Goal: Information Seeking & Learning: Learn about a topic

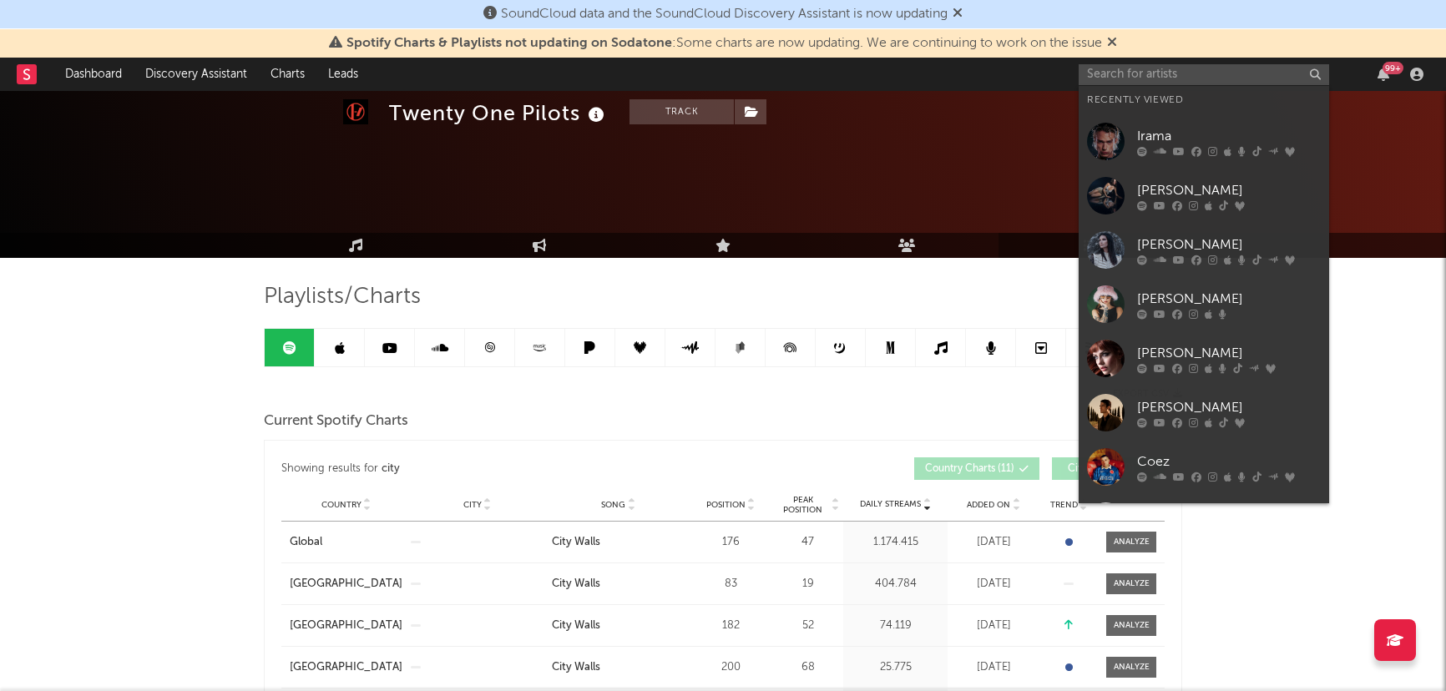
scroll to position [1147, 0]
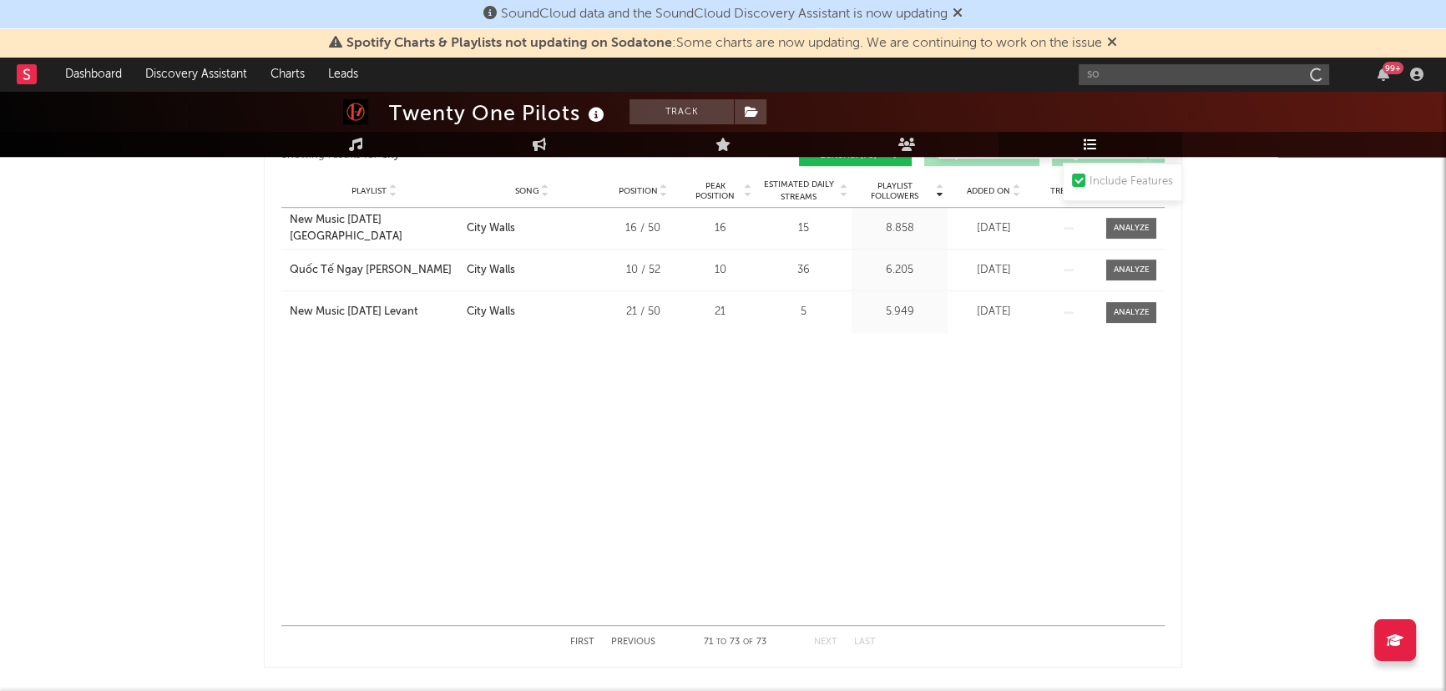
type input "s"
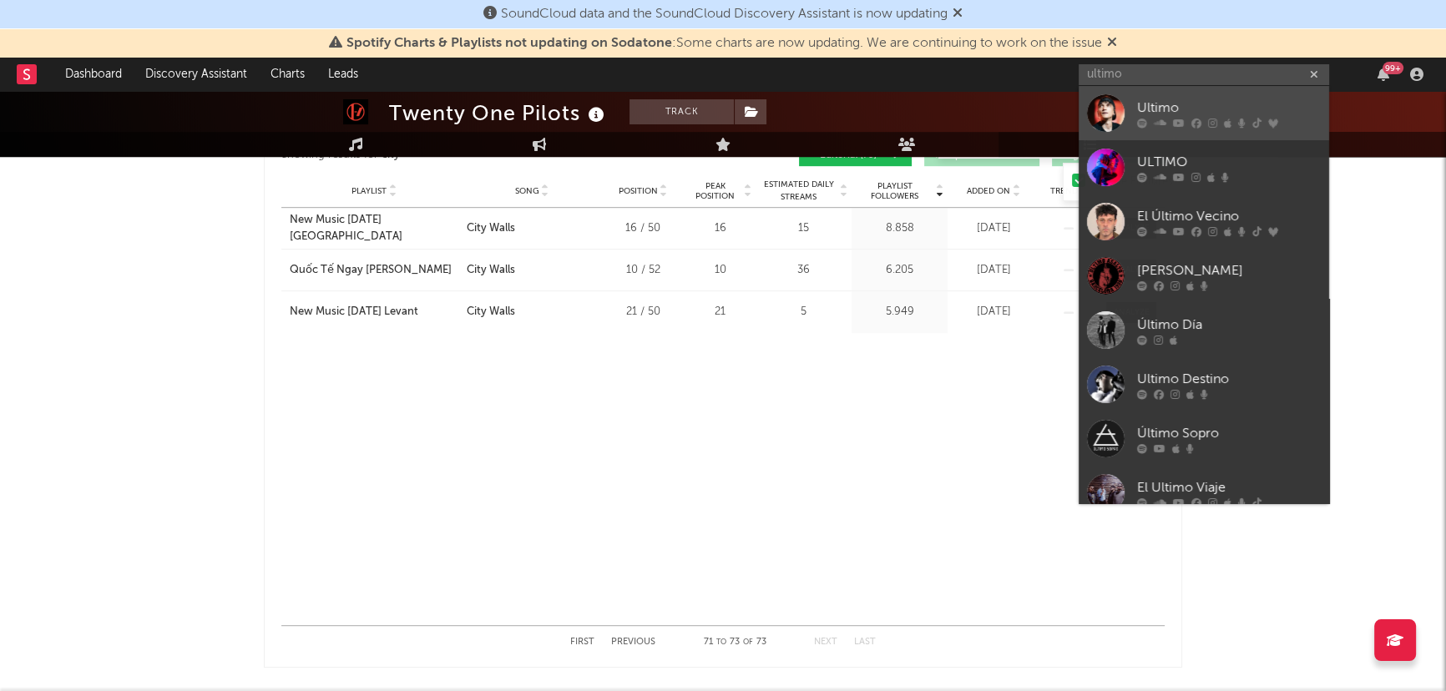
type input "ultimo"
click at [1215, 104] on div "Ultimo" at bounding box center [1229, 108] width 184 height 20
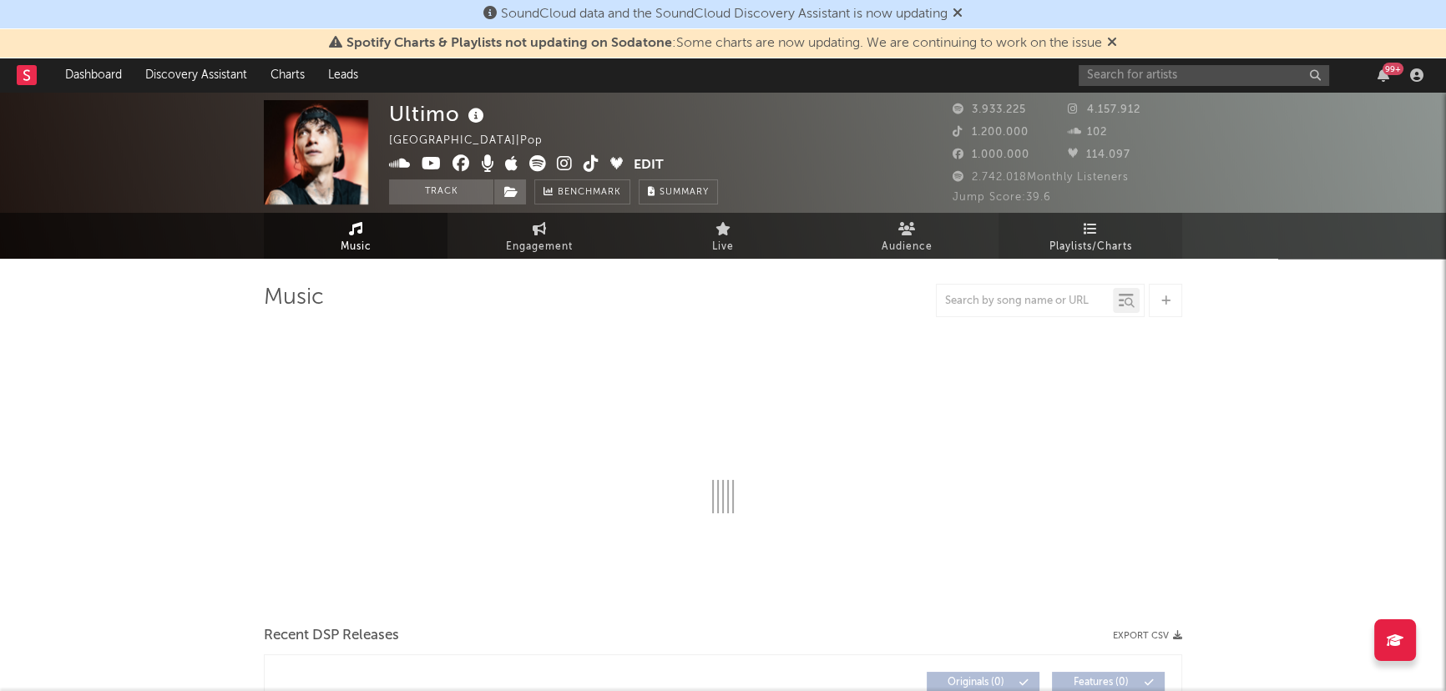
click at [1099, 242] on span "Playlists/Charts" at bounding box center [1091, 247] width 83 height 20
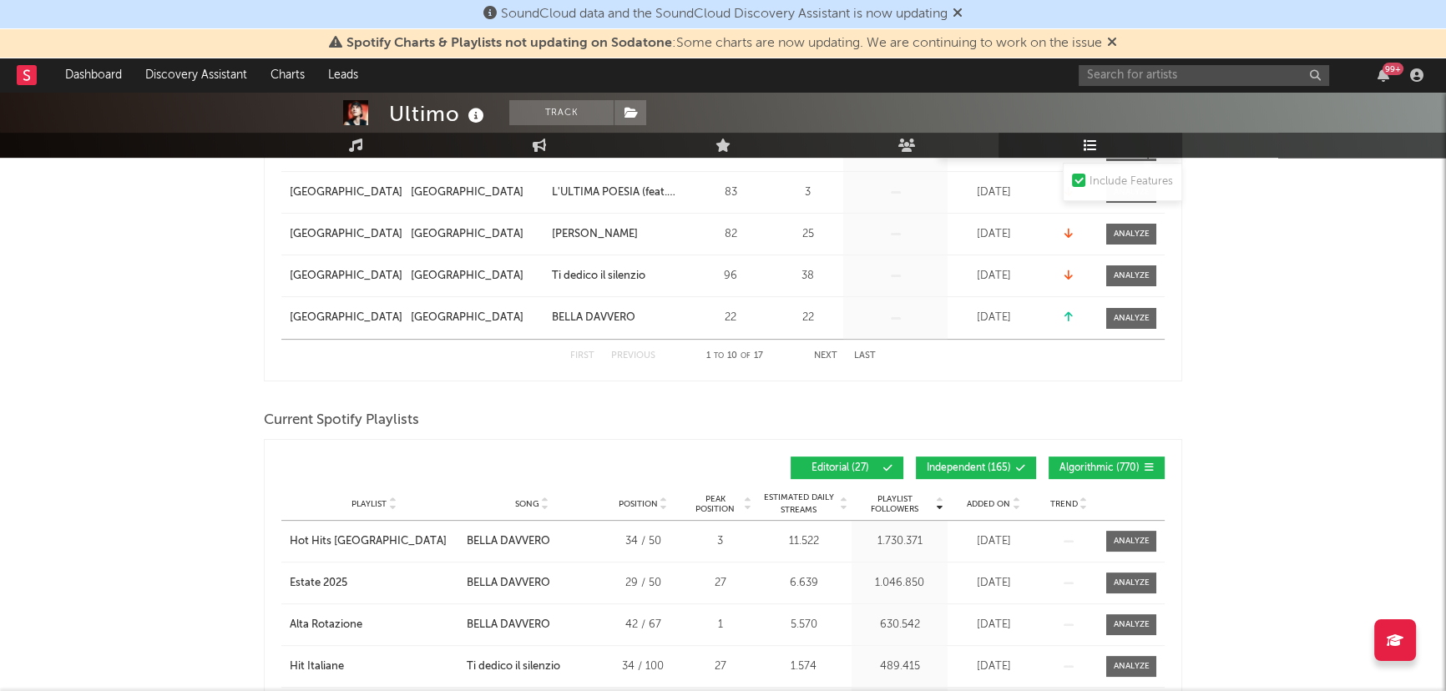
scroll to position [607, 0]
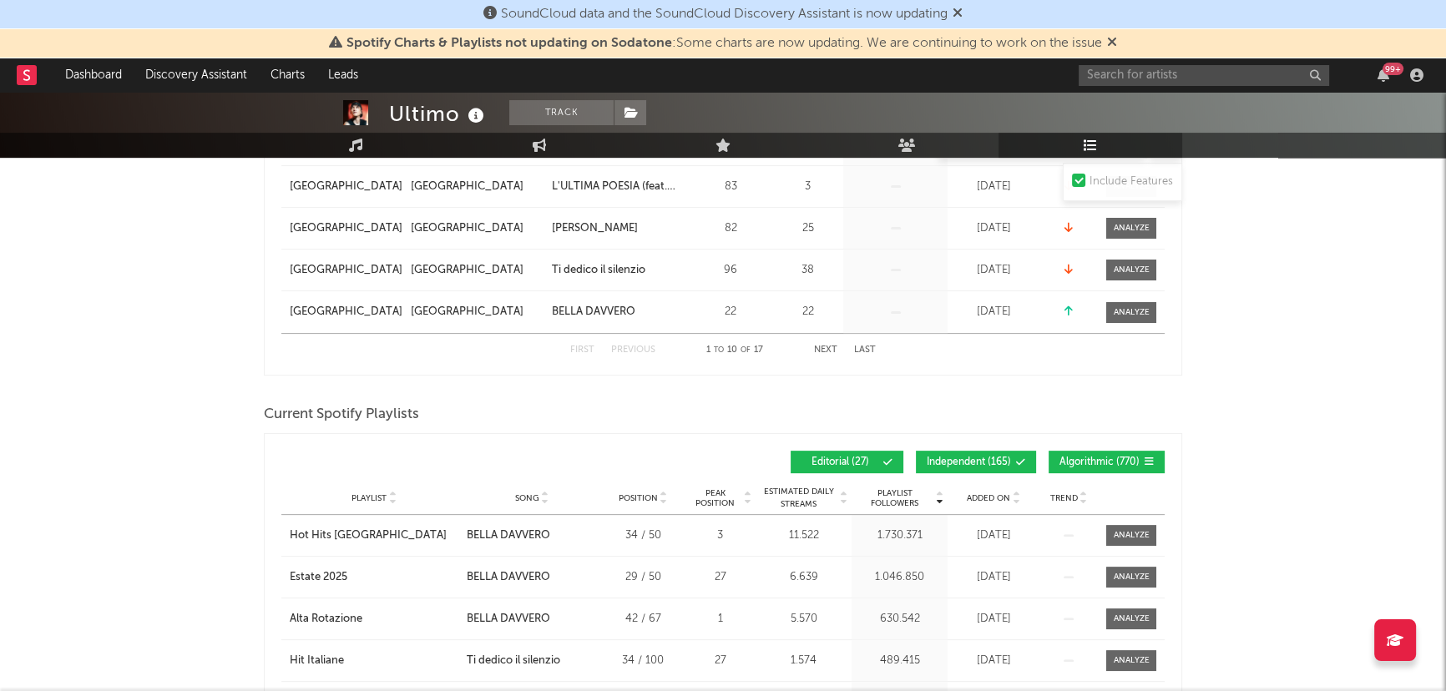
click at [939, 453] on button "Independent ( 165 )" at bounding box center [976, 462] width 120 height 23
click at [1069, 452] on button "Algorithmic ( 770 )" at bounding box center [1107, 462] width 116 height 23
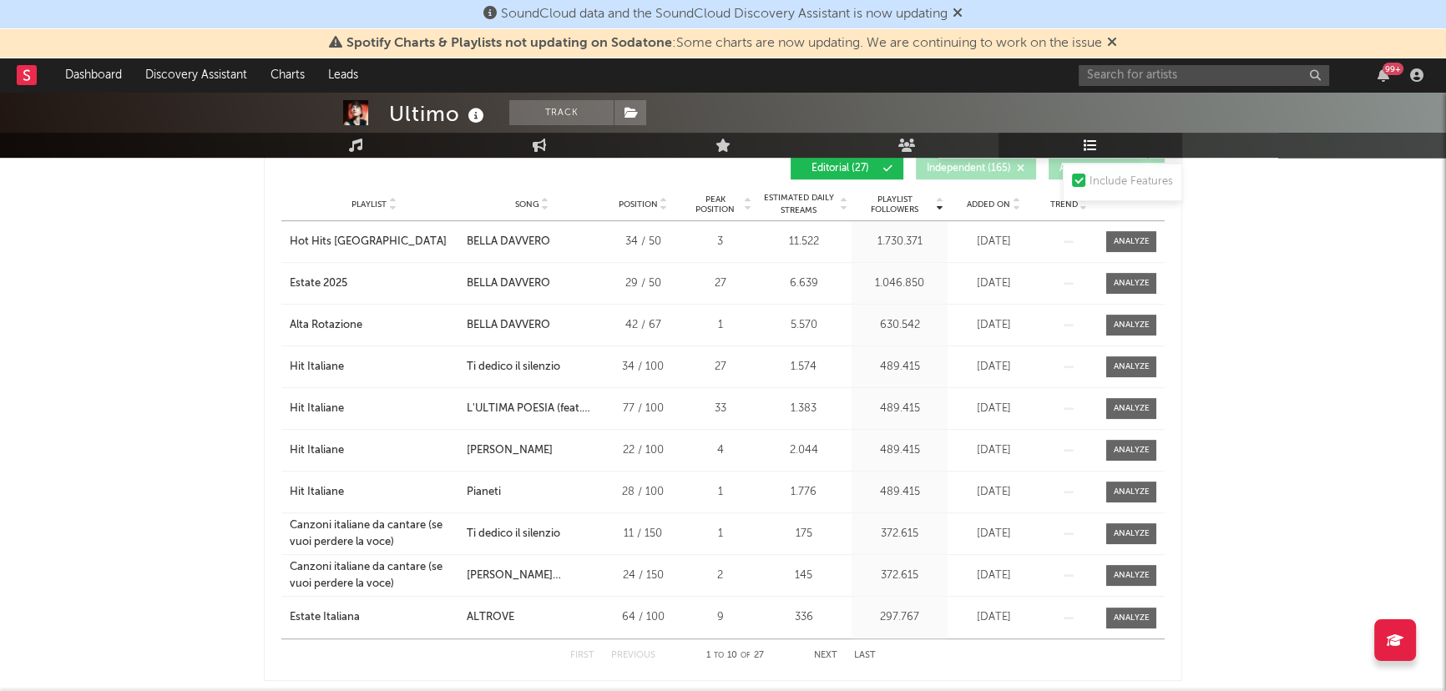
scroll to position [986, 0]
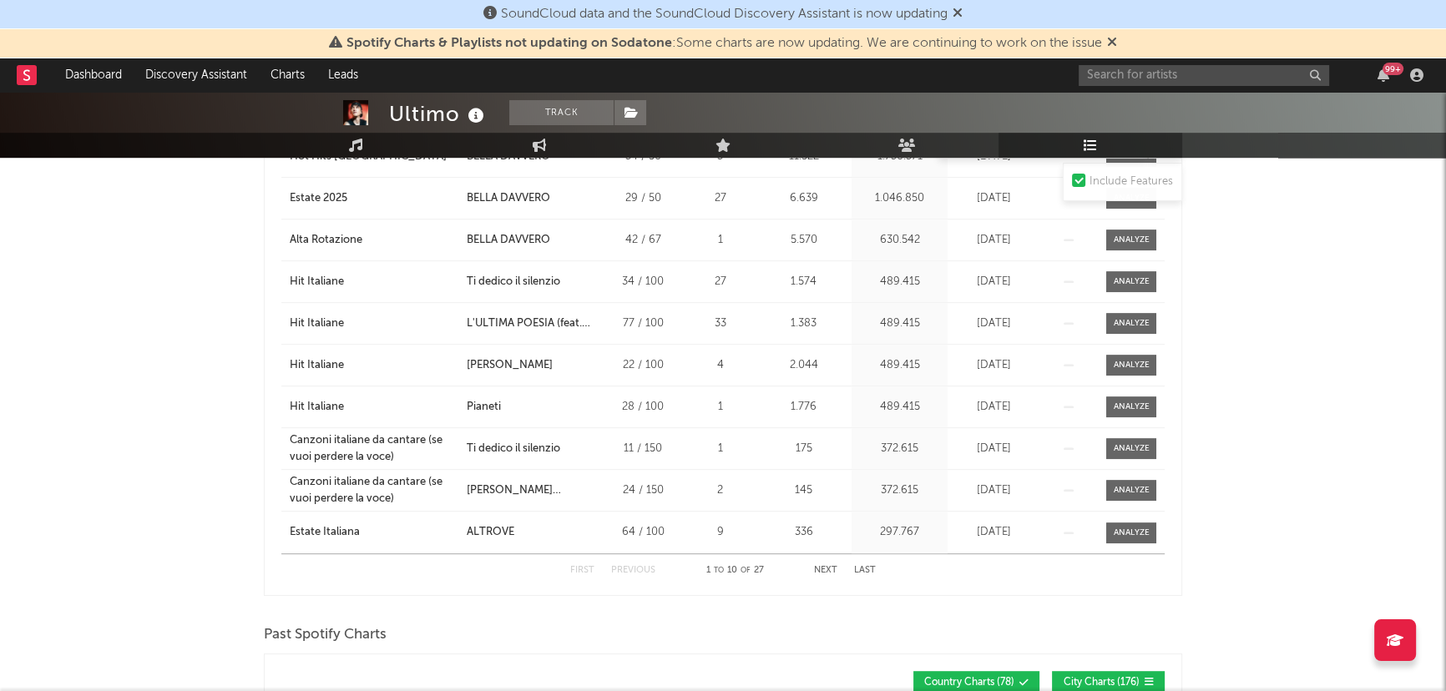
click at [828, 566] on button "Next" at bounding box center [825, 570] width 23 height 9
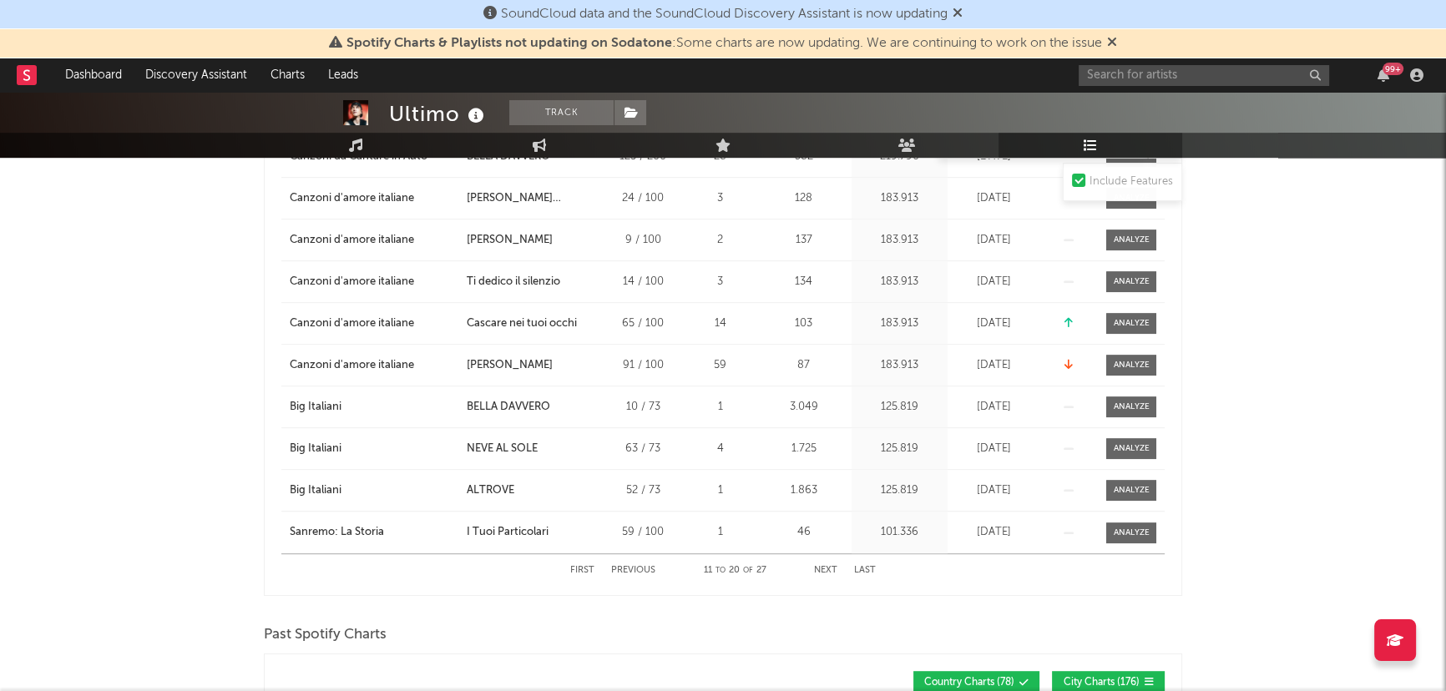
click at [823, 568] on button "Next" at bounding box center [825, 570] width 23 height 9
